Goal: Transaction & Acquisition: Purchase product/service

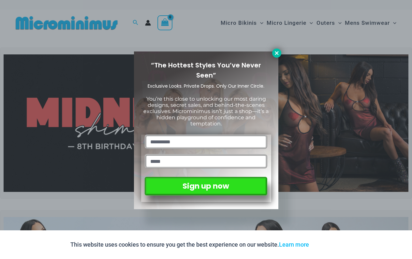
click at [277, 54] on icon at bounding box center [277, 53] width 6 height 6
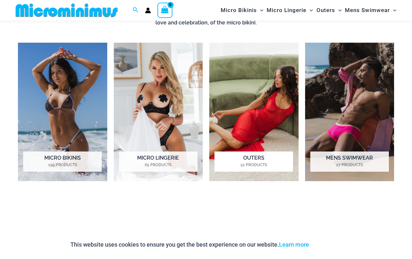
scroll to position [443, 0]
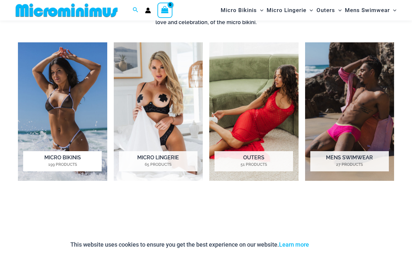
click at [52, 160] on h2 "Micro Bikinis 199 Products" at bounding box center [62, 161] width 79 height 20
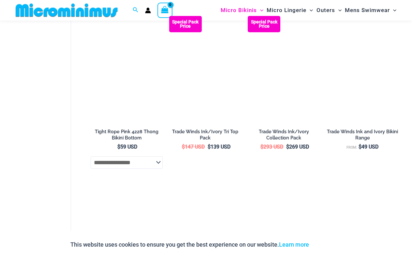
scroll to position [759, 0]
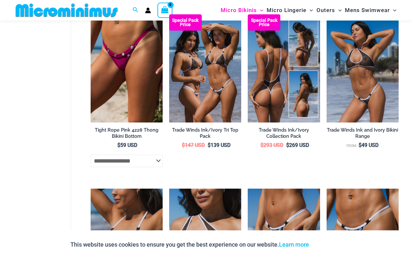
click at [294, 127] on h2 "Trade Winds Ink/Ivory Collection Pack" at bounding box center [284, 133] width 72 height 12
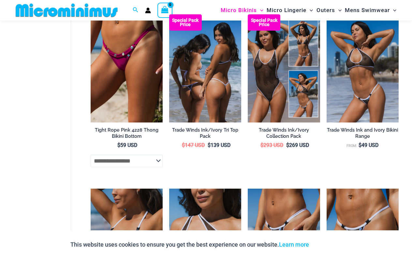
click at [214, 128] on h2 "Trade Winds Ink/Ivory Tri Top Pack" at bounding box center [205, 133] width 72 height 12
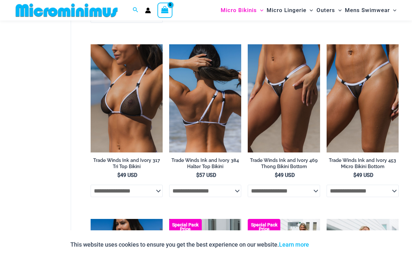
scroll to position [904, 0]
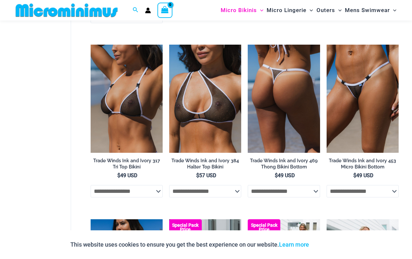
click at [278, 161] on h2 "Trade Winds Ink and Ivory 469 Thong Bikini Bottom" at bounding box center [284, 164] width 72 height 12
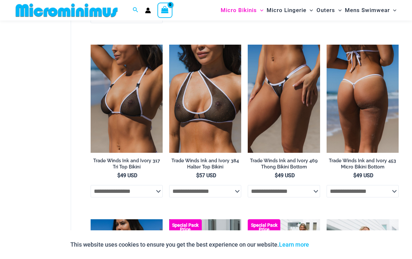
click at [349, 158] on h2 "Trade Winds Ink and Ivory 453 Micro Bikini Bottom" at bounding box center [363, 164] width 72 height 12
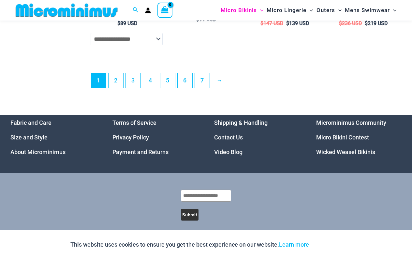
scroll to position [1580, 0]
click at [200, 78] on link "7" at bounding box center [202, 81] width 15 height 15
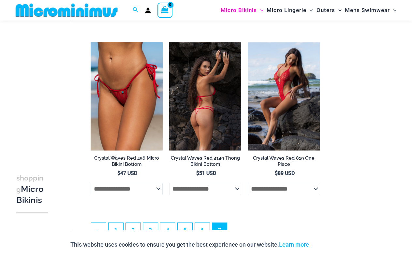
scroll to position [209, 0]
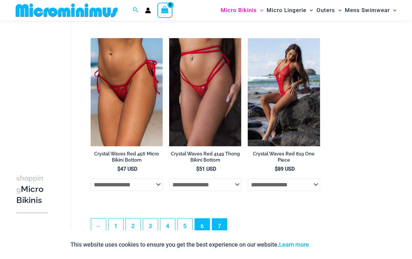
click at [200, 224] on link "6" at bounding box center [202, 226] width 15 height 15
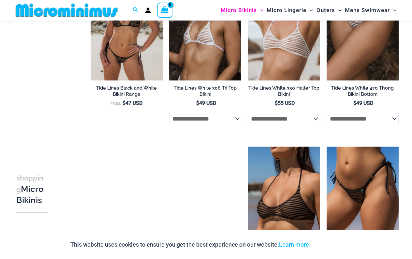
scroll to position [376, 0]
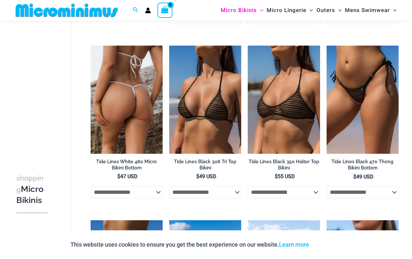
click at [130, 162] on h2 "Tide Lines White 480 Micro Bikini Bottom" at bounding box center [127, 165] width 72 height 12
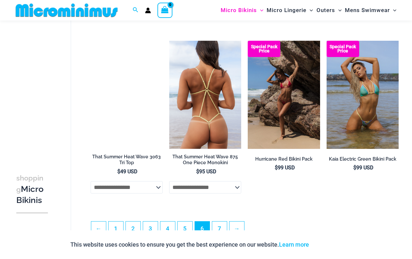
scroll to position [1289, 0]
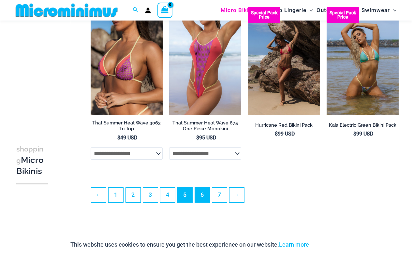
click at [188, 197] on link "5" at bounding box center [185, 195] width 15 height 15
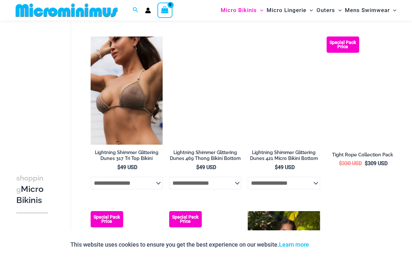
scroll to position [392, 0]
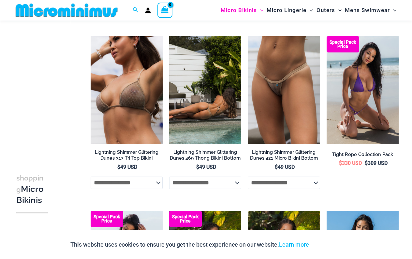
click at [206, 149] on h2 "Lightning Shimmer Glittering Dunes 469 Thong Bikini Bottom" at bounding box center [205, 155] width 72 height 12
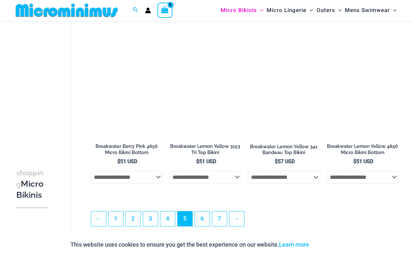
scroll to position [1267, 0]
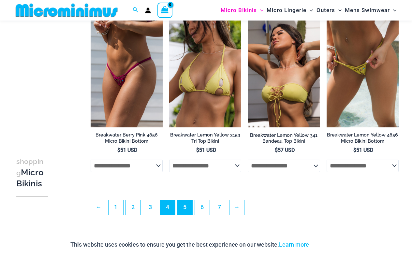
click at [167, 200] on link "4" at bounding box center [168, 207] width 15 height 15
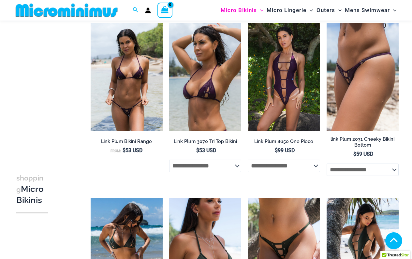
scroll to position [754, 0]
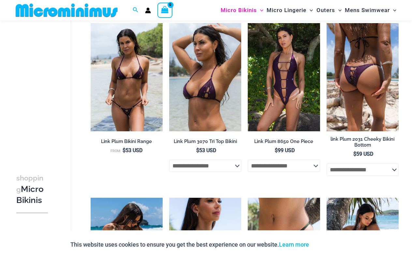
click at [350, 136] on h2 "link Plum 2031 Cheeky Bikini Bottom" at bounding box center [363, 142] width 72 height 12
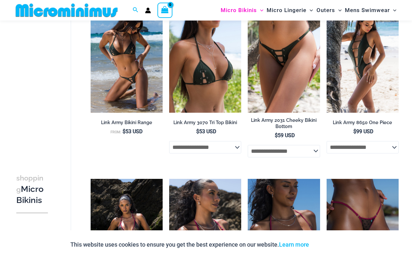
scroll to position [950, 0]
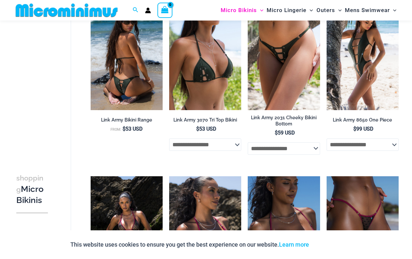
click at [140, 117] on h2 "Link Army Bikini Range" at bounding box center [127, 120] width 72 height 6
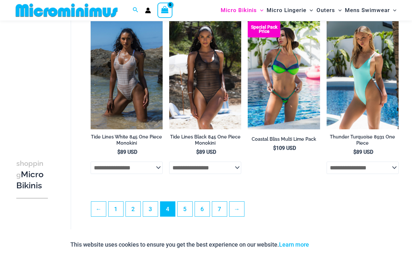
scroll to position [1281, 0]
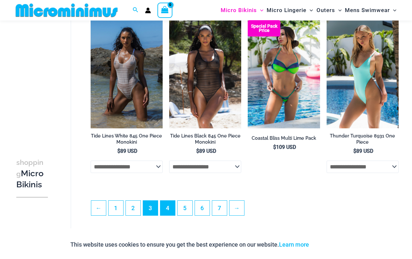
click at [152, 202] on link "3" at bounding box center [150, 208] width 15 height 15
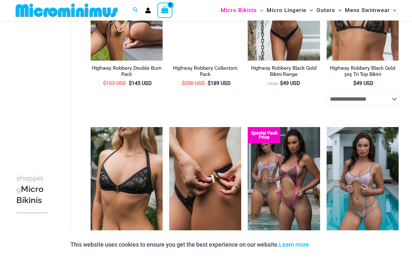
scroll to position [1116, 0]
